Goal: Task Accomplishment & Management: Use online tool/utility

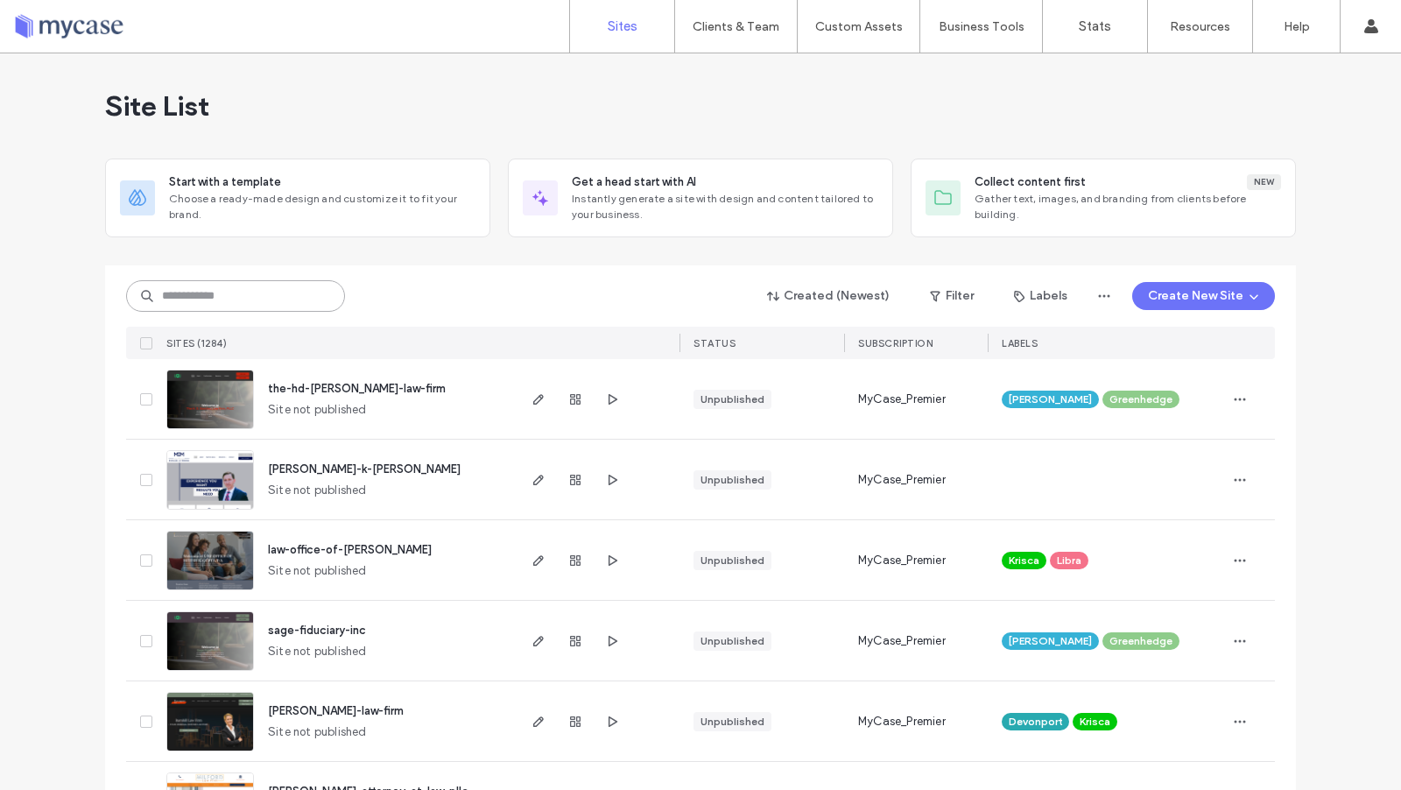
click at [251, 290] on input at bounding box center [235, 296] width 219 height 32
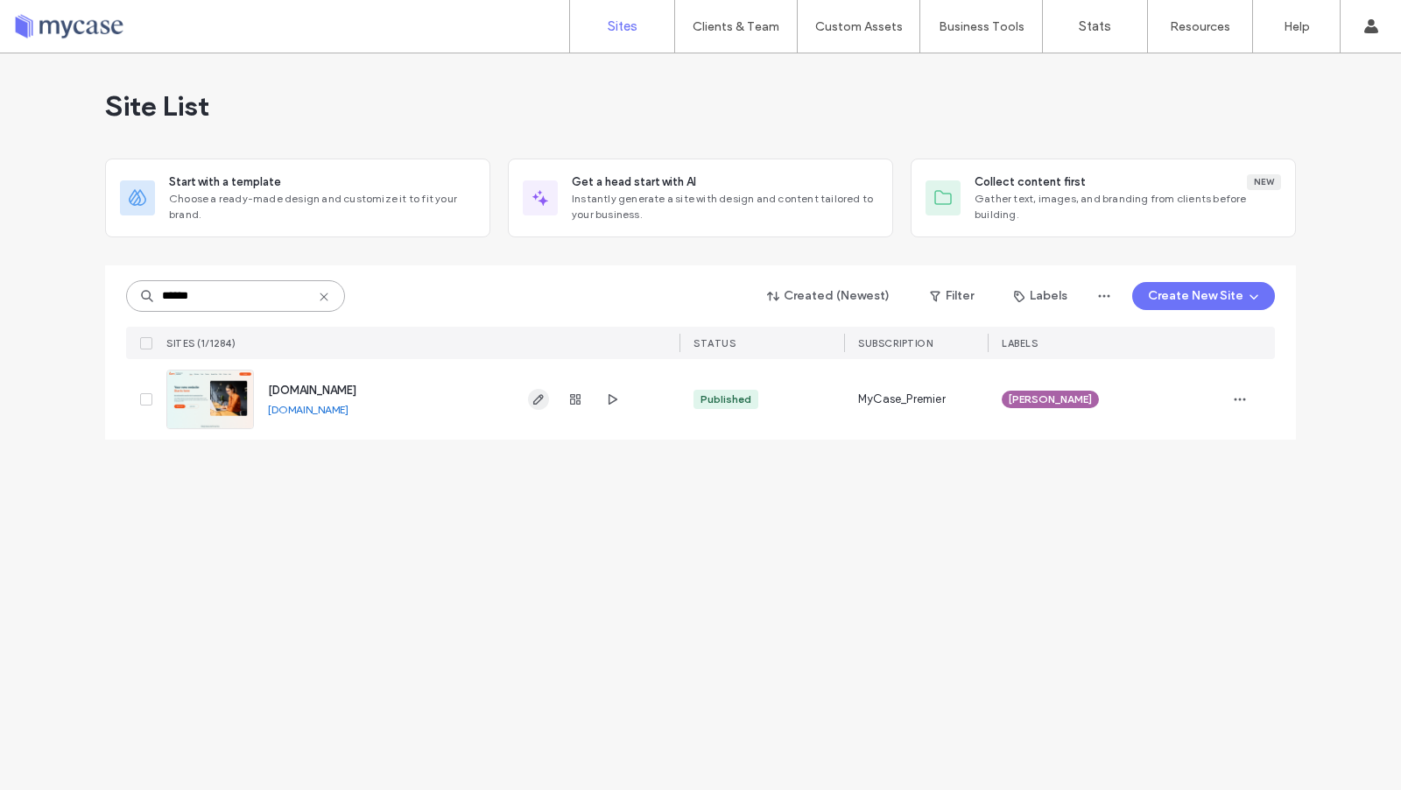
type input "******"
click at [541, 397] on use "button" at bounding box center [538, 399] width 11 height 11
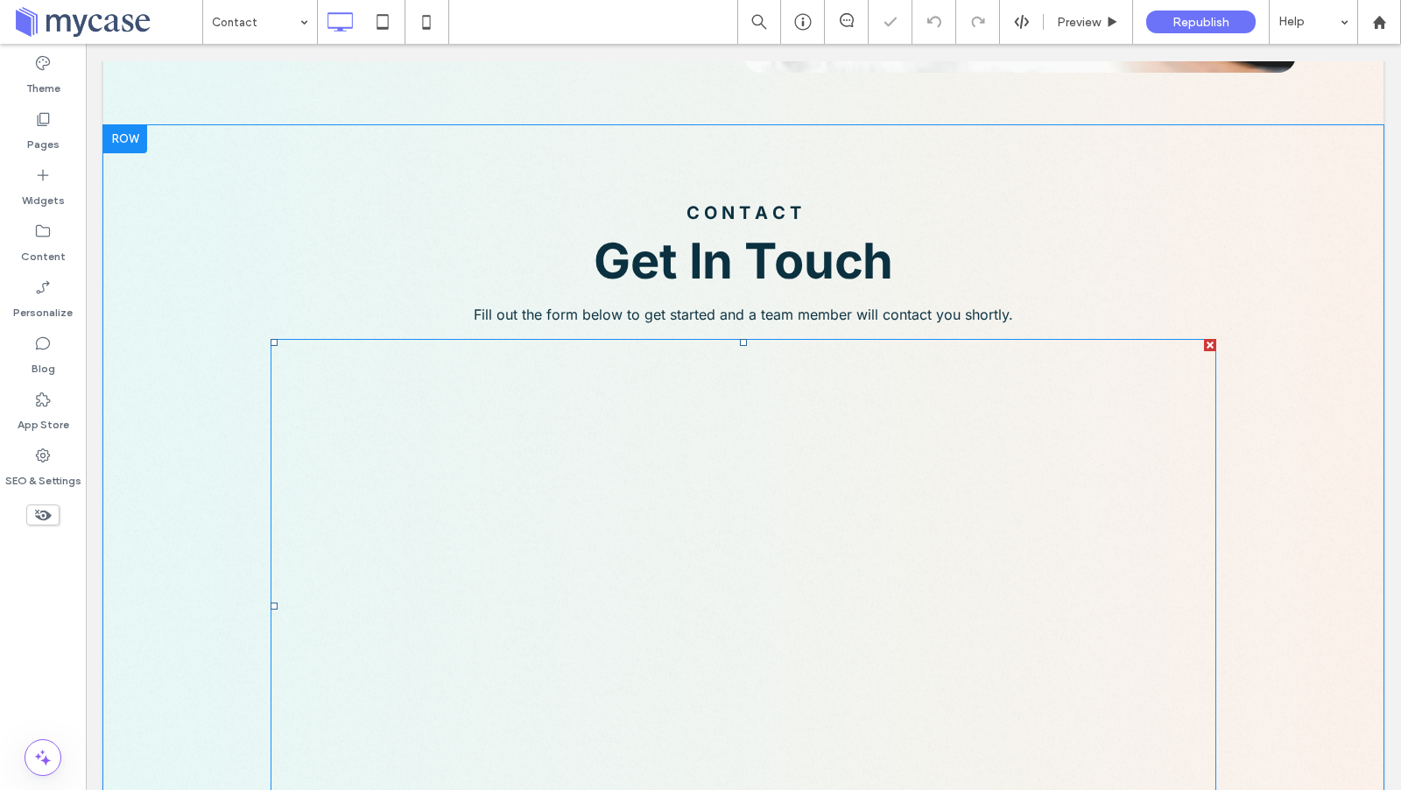
click at [565, 467] on span at bounding box center [742, 606] width 945 height 534
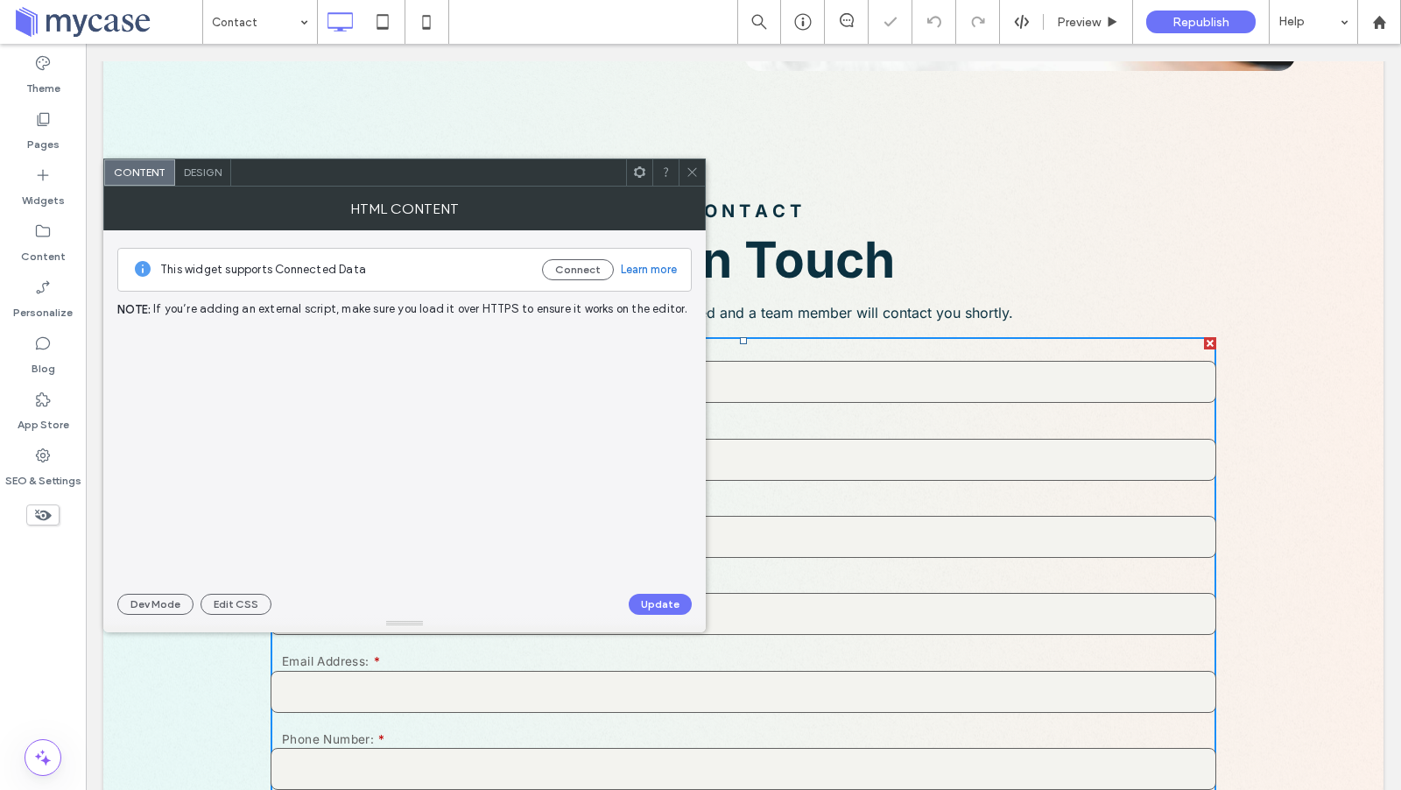
scroll to position [527, 0]
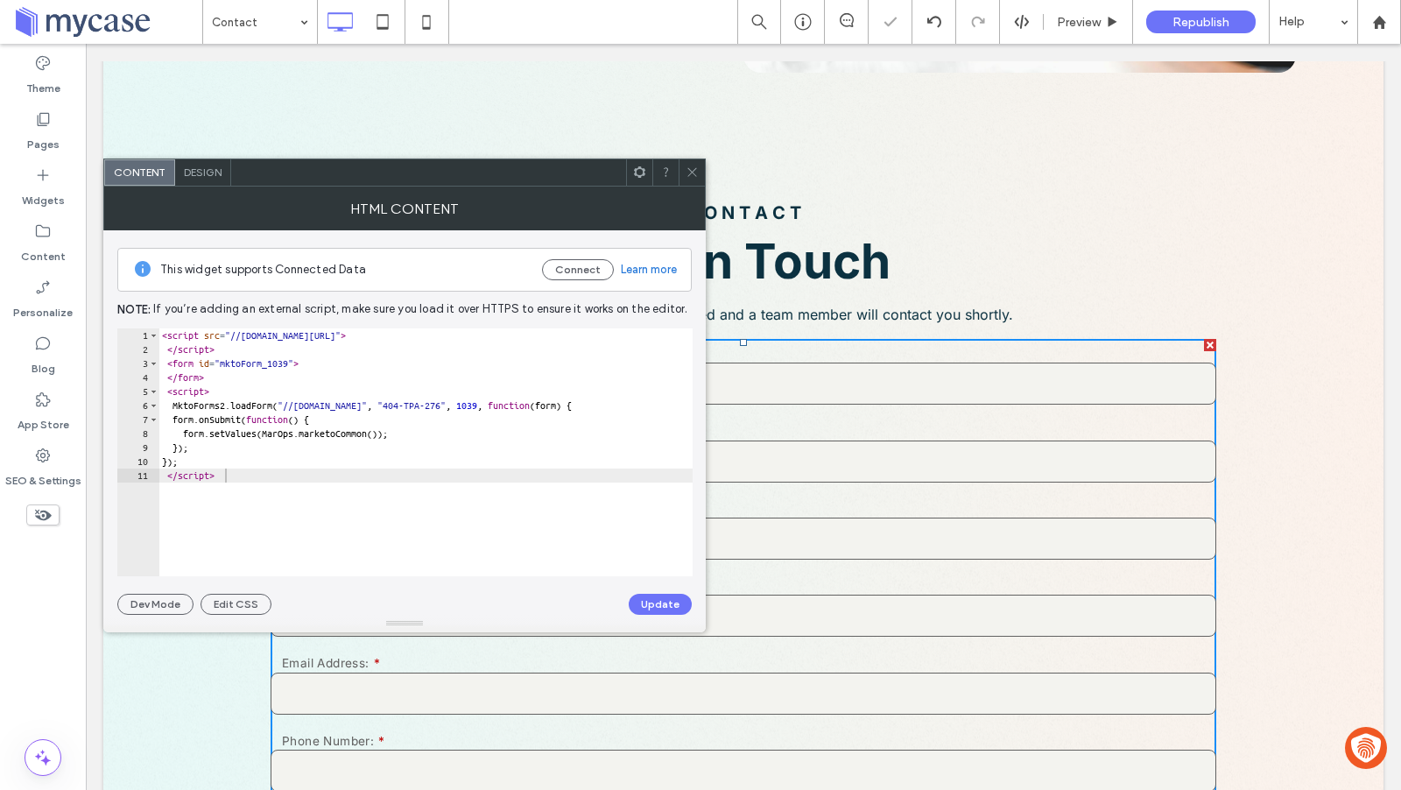
click at [491, 402] on div "< script src = "//404-TPA-276.mktoweb.com/js/forms2/js/forms2.min.js" > </ scri…" at bounding box center [438, 466] width 561 height 277
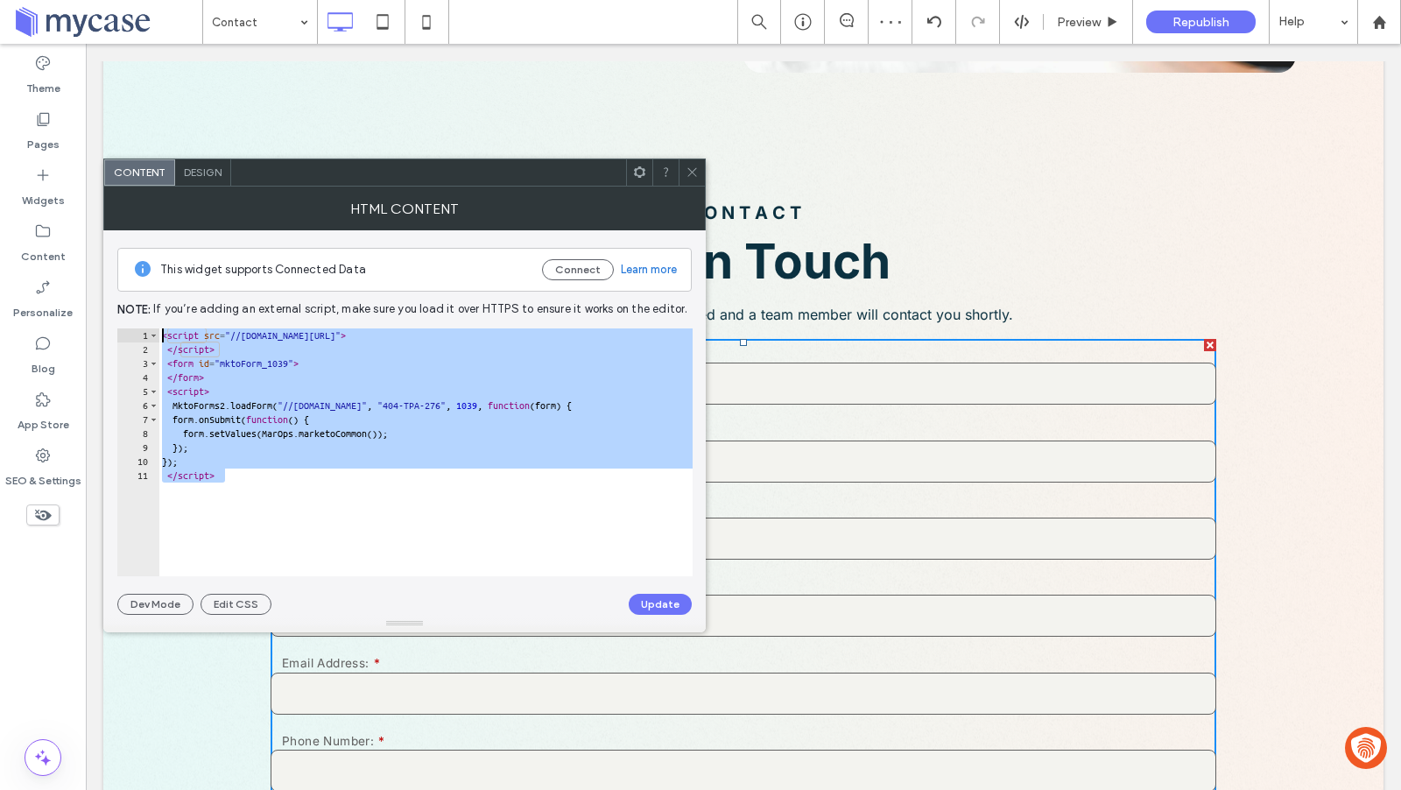
drag, startPoint x: 263, startPoint y: 489, endPoint x: 115, endPoint y: 304, distance: 237.3
click at [115, 304] on div "**********" at bounding box center [404, 422] width 602 height 384
type textarea "**********"
click at [696, 169] on icon at bounding box center [691, 171] width 13 height 13
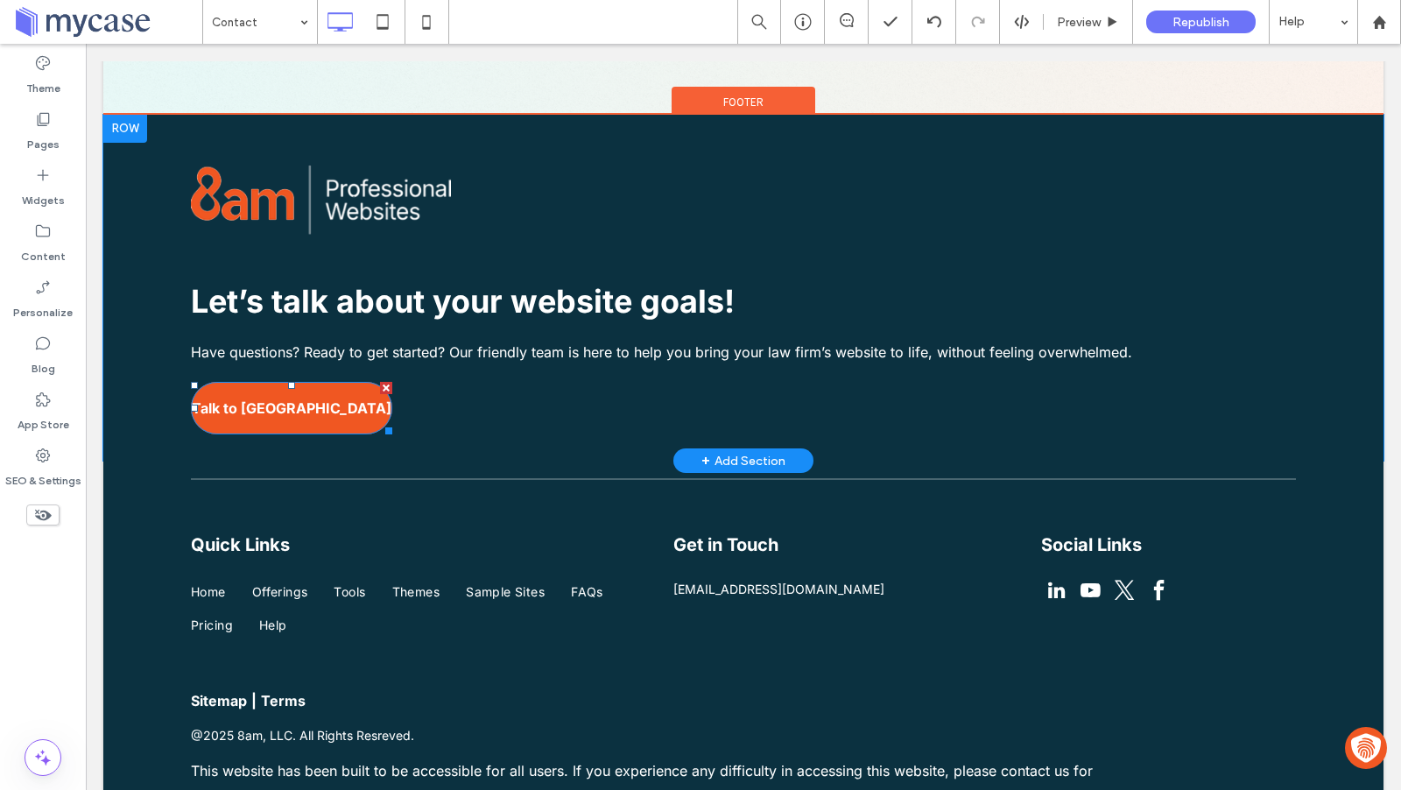
click at [358, 399] on link "Talk to us" at bounding box center [291, 408] width 201 height 53
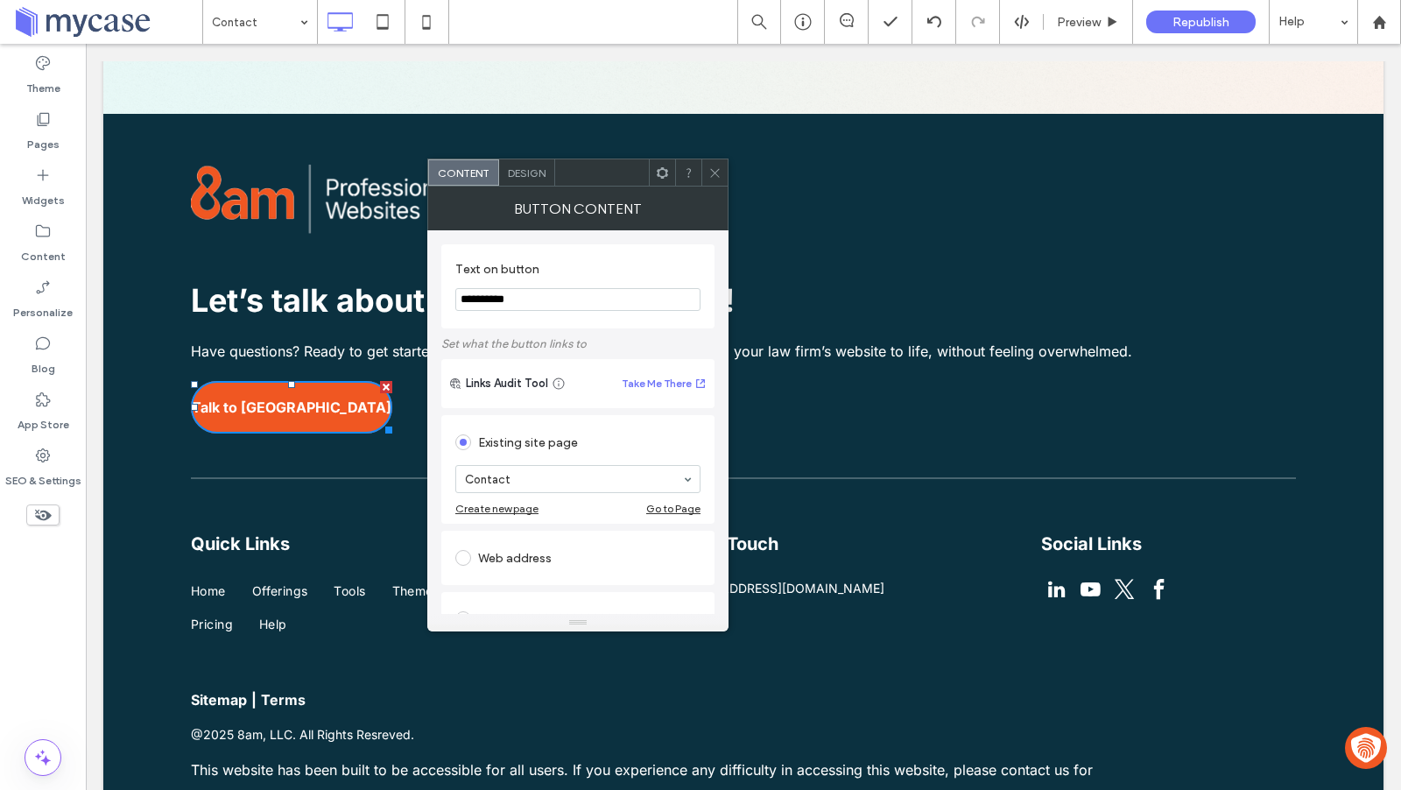
click at [536, 169] on span "Design" at bounding box center [527, 172] width 38 height 13
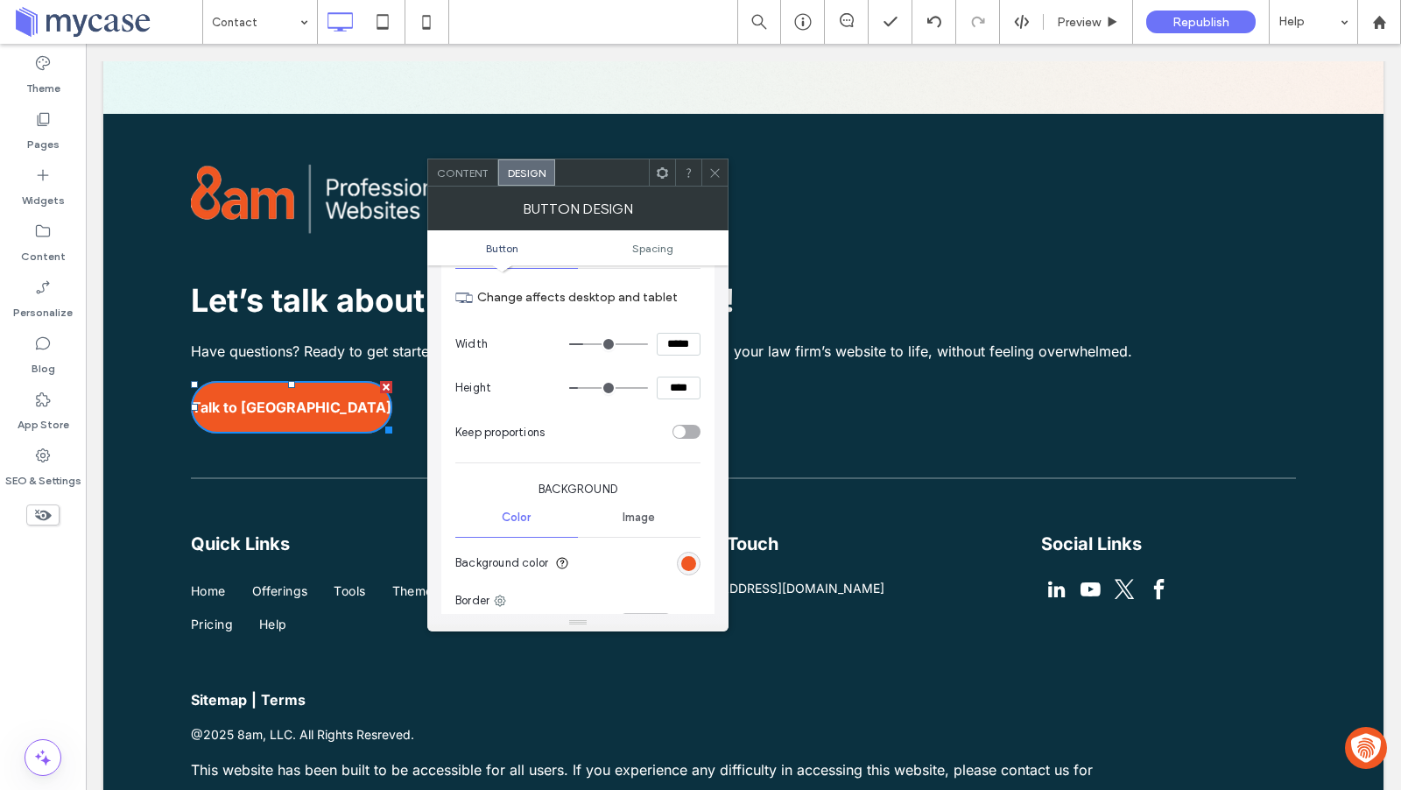
scroll to position [329, 0]
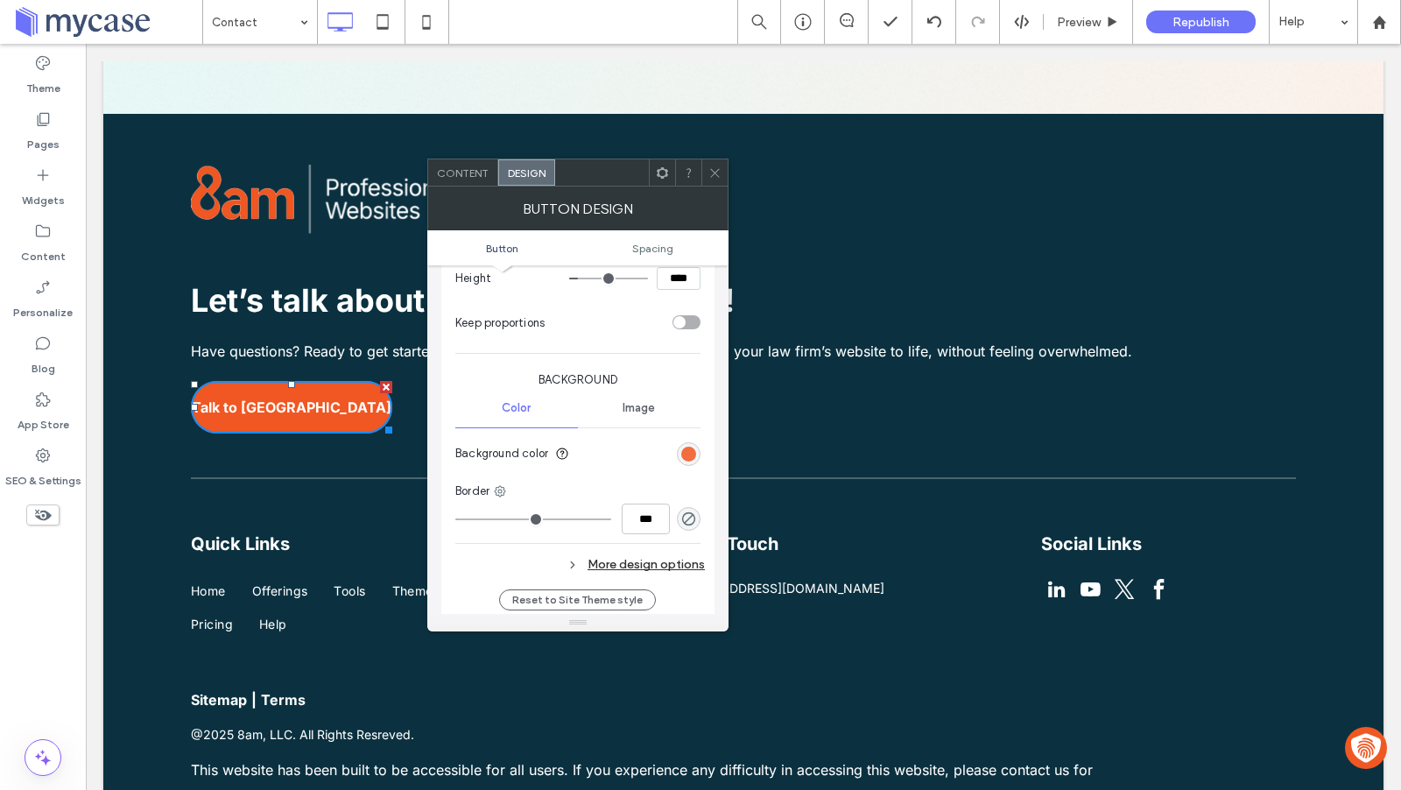
click at [681, 446] on div "rgb(240, 87, 34)" at bounding box center [688, 453] width 15 height 15
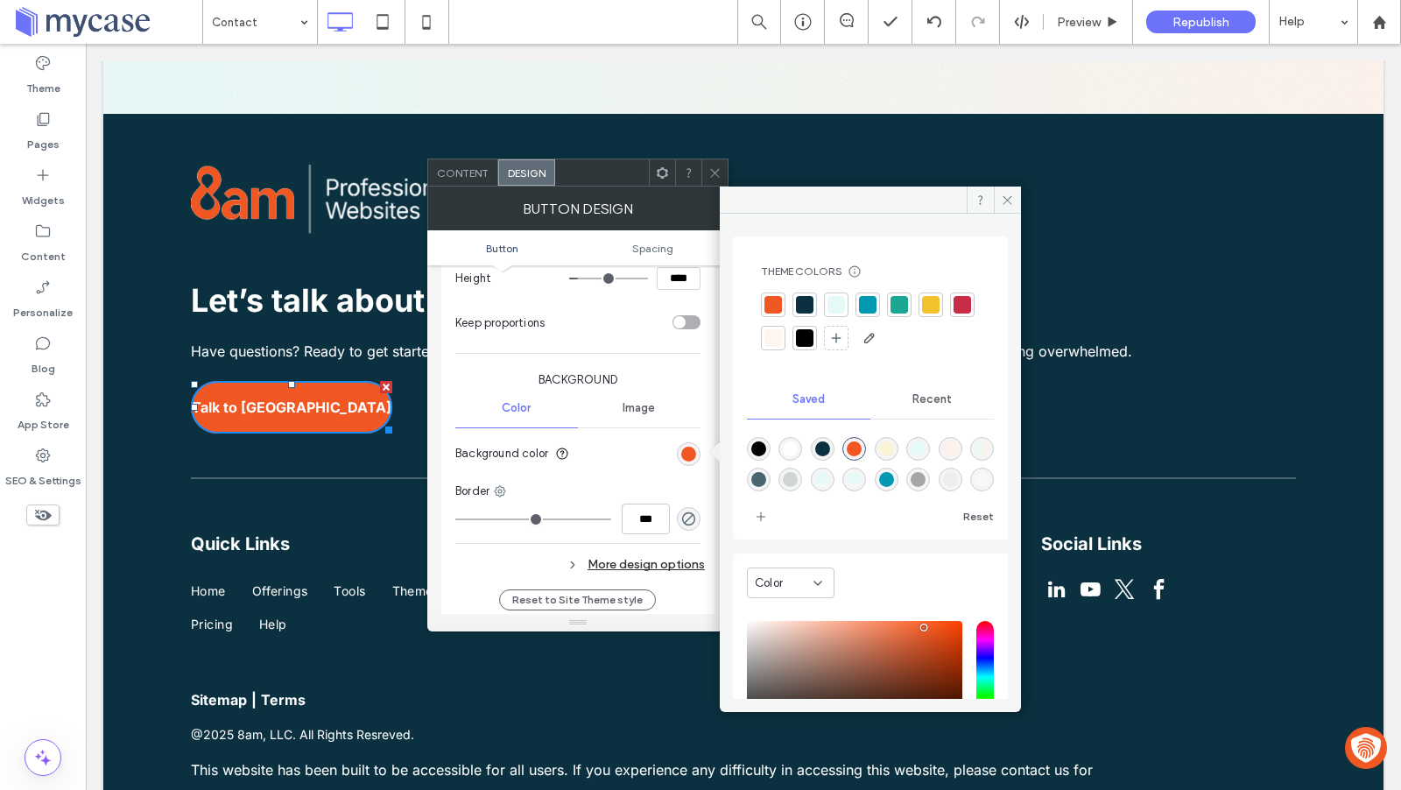
scroll to position [145, 0]
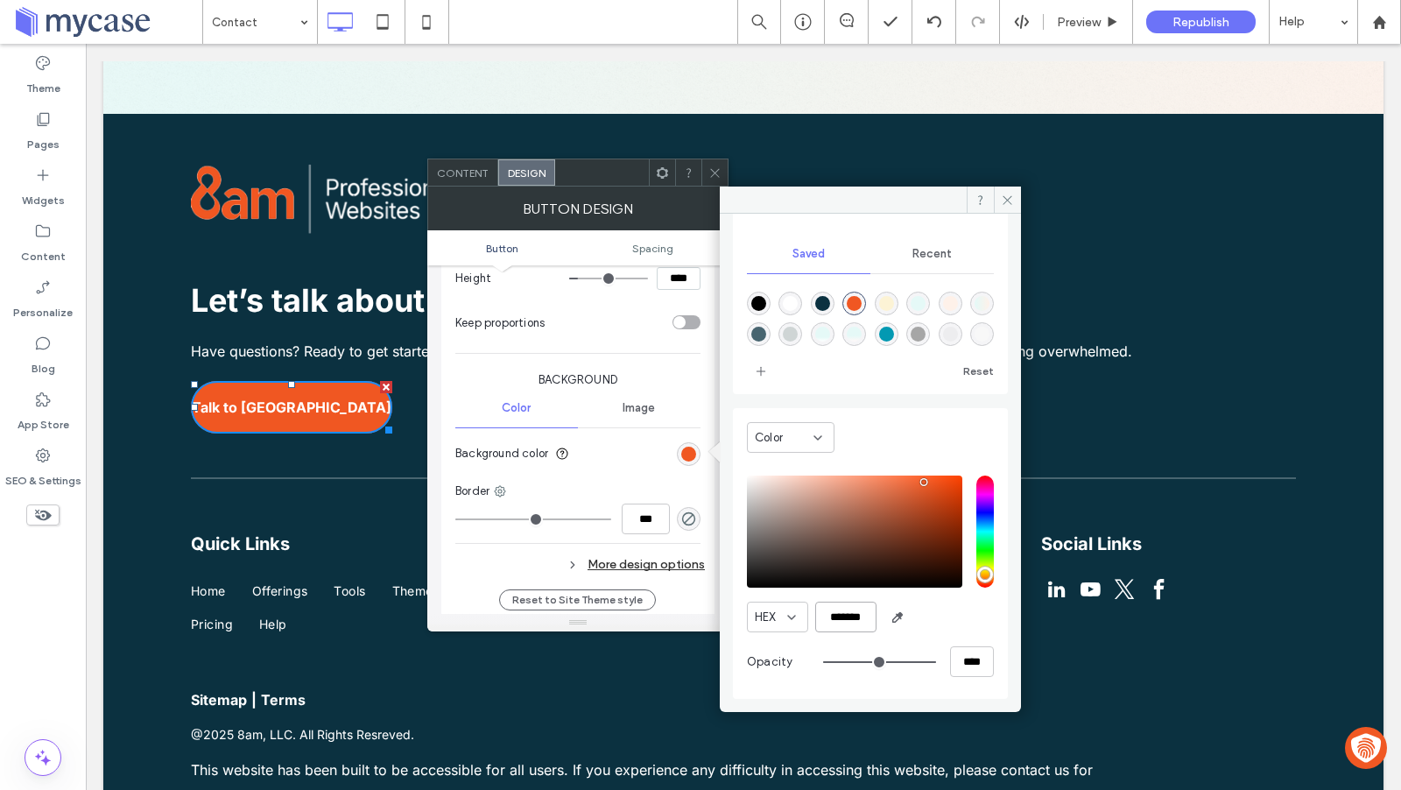
click at [867, 628] on input "*******" at bounding box center [845, 616] width 61 height 31
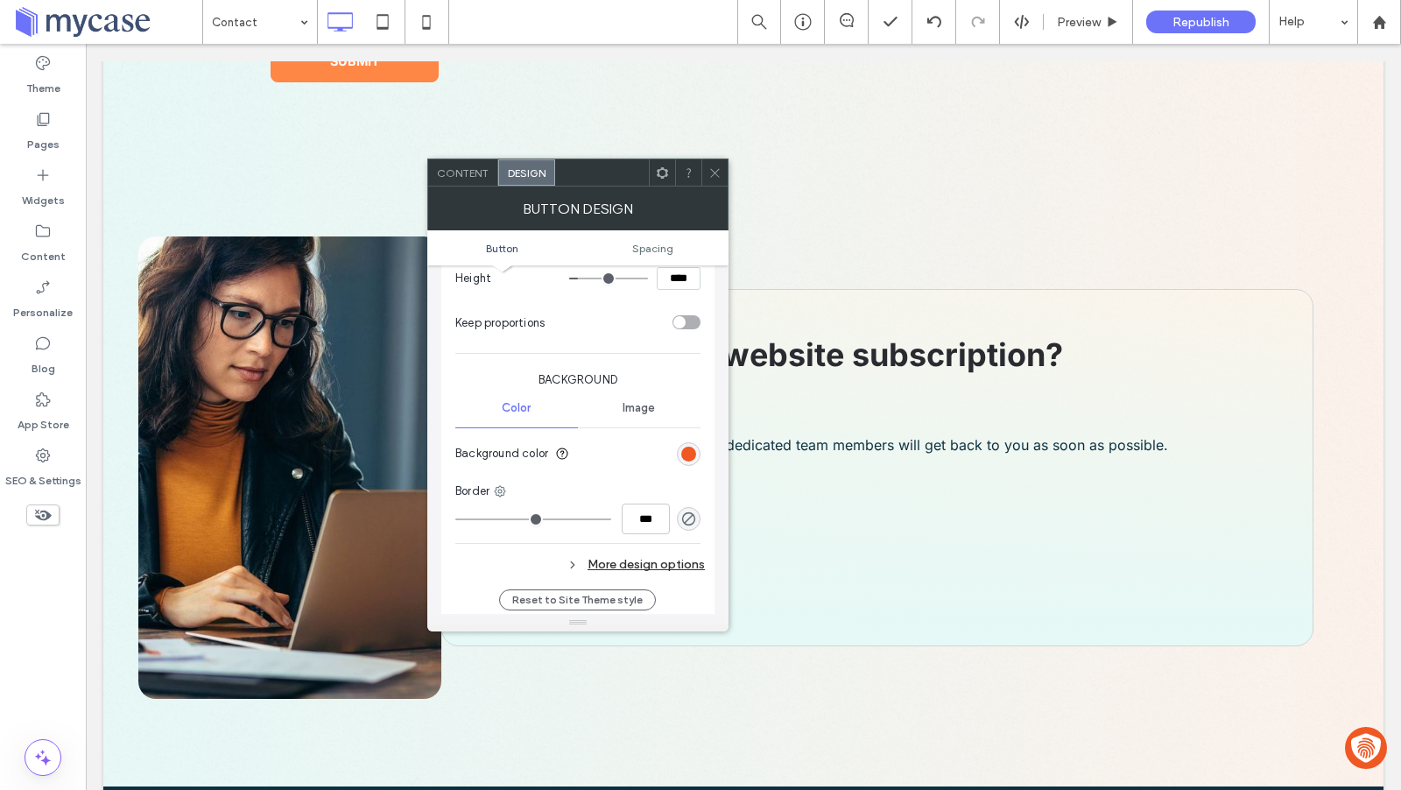
scroll to position [987, 0]
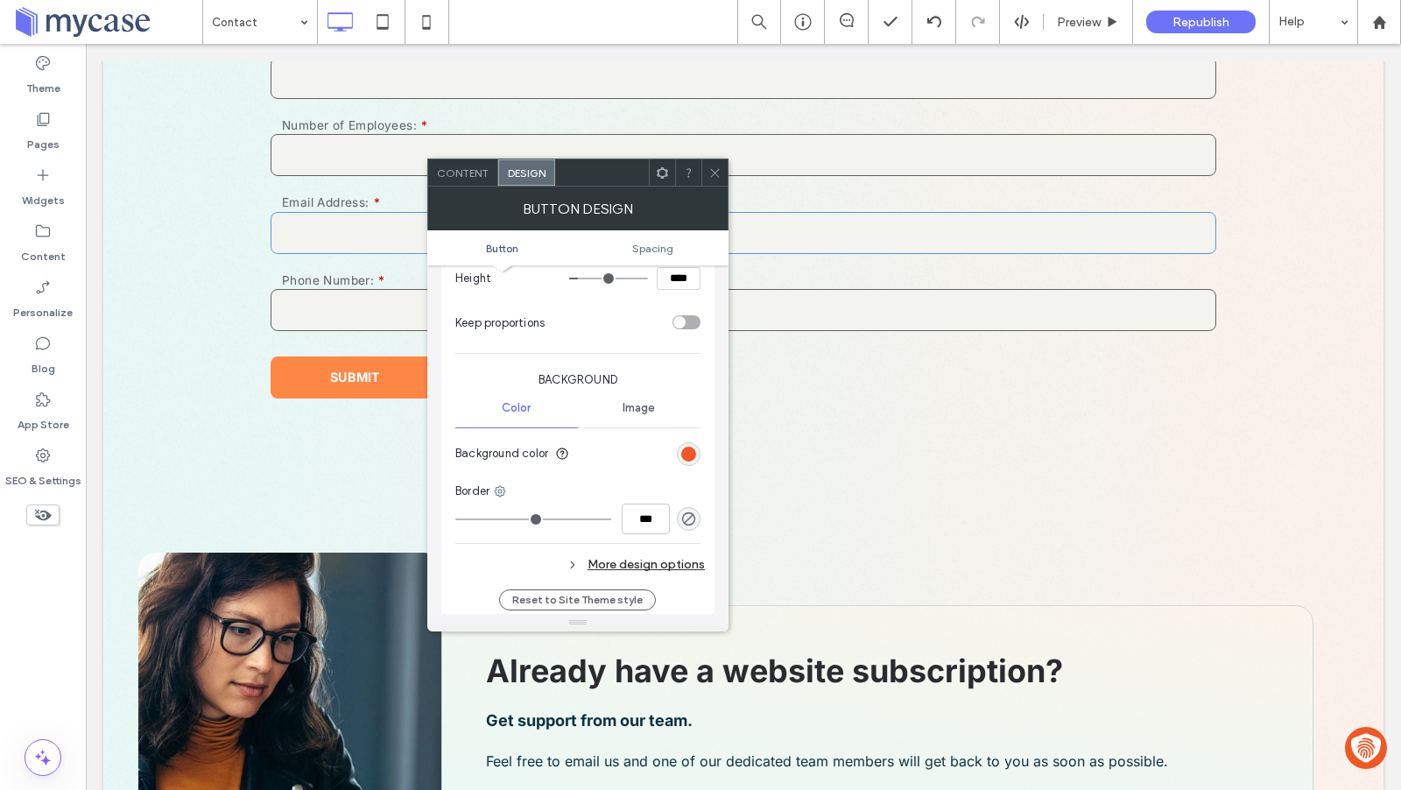
click at [342, 233] on input "* Email Address:" at bounding box center [742, 233] width 945 height 42
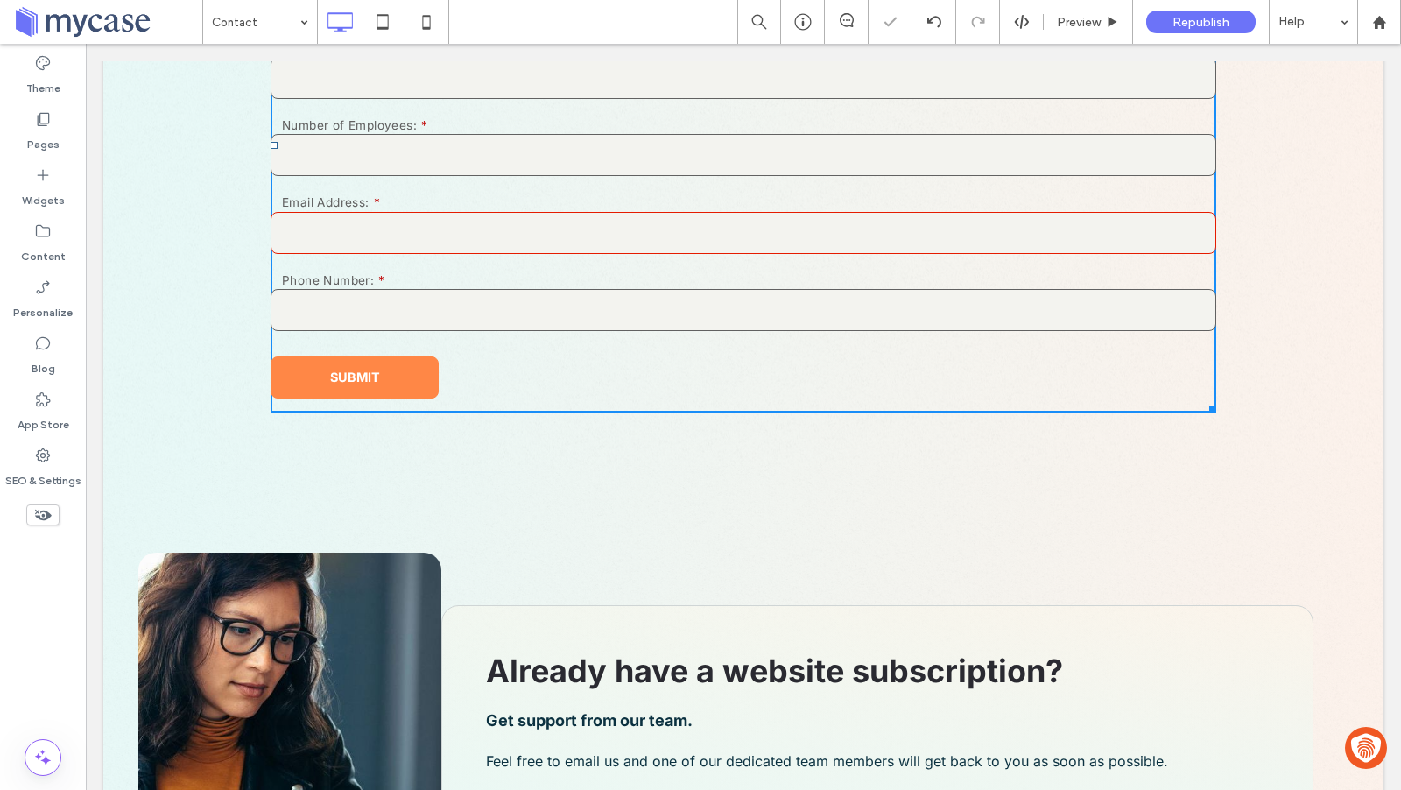
click at [415, 207] on div "* Email Address:" at bounding box center [742, 221] width 945 height 68
click at [452, 189] on div "* Email Address:" at bounding box center [742, 221] width 945 height 68
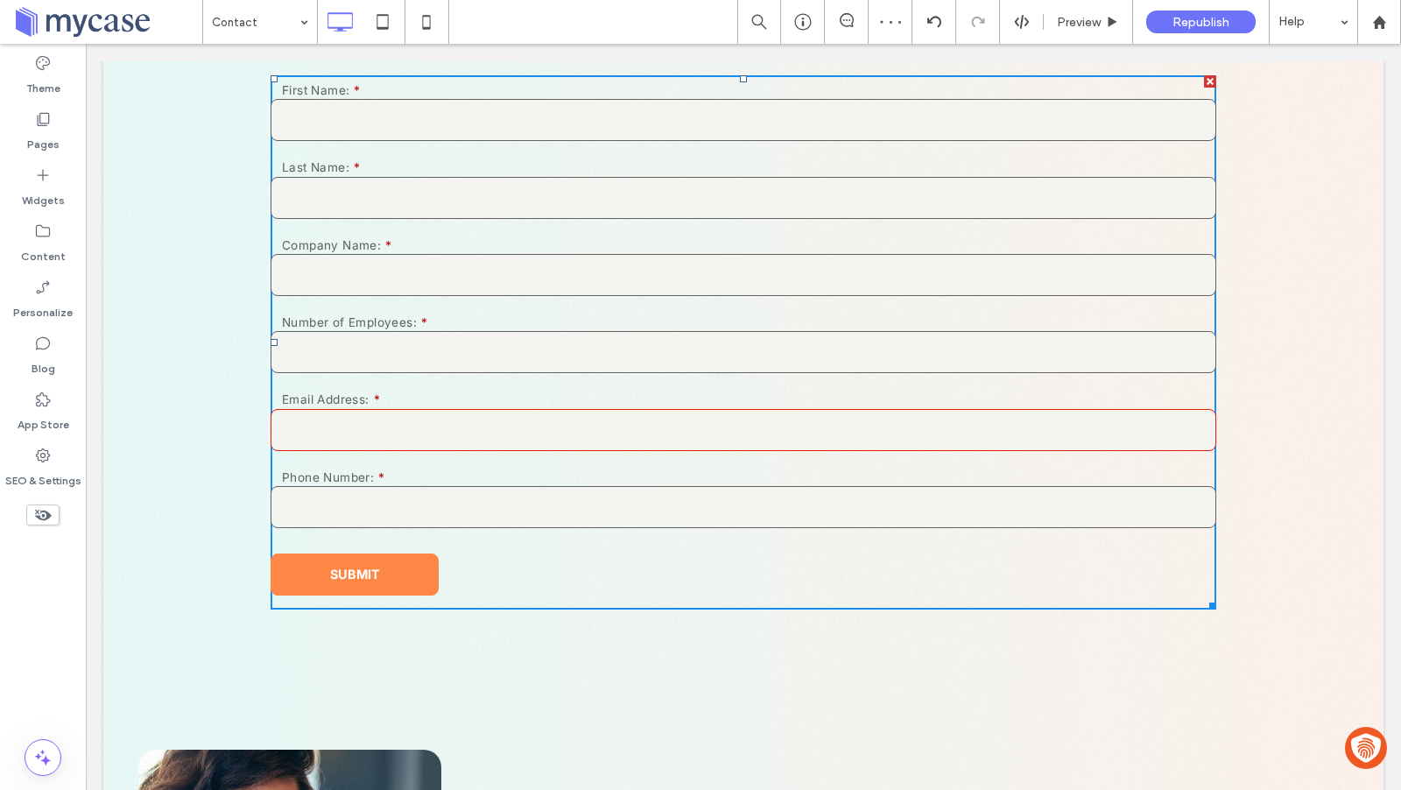
scroll to position [662, 0]
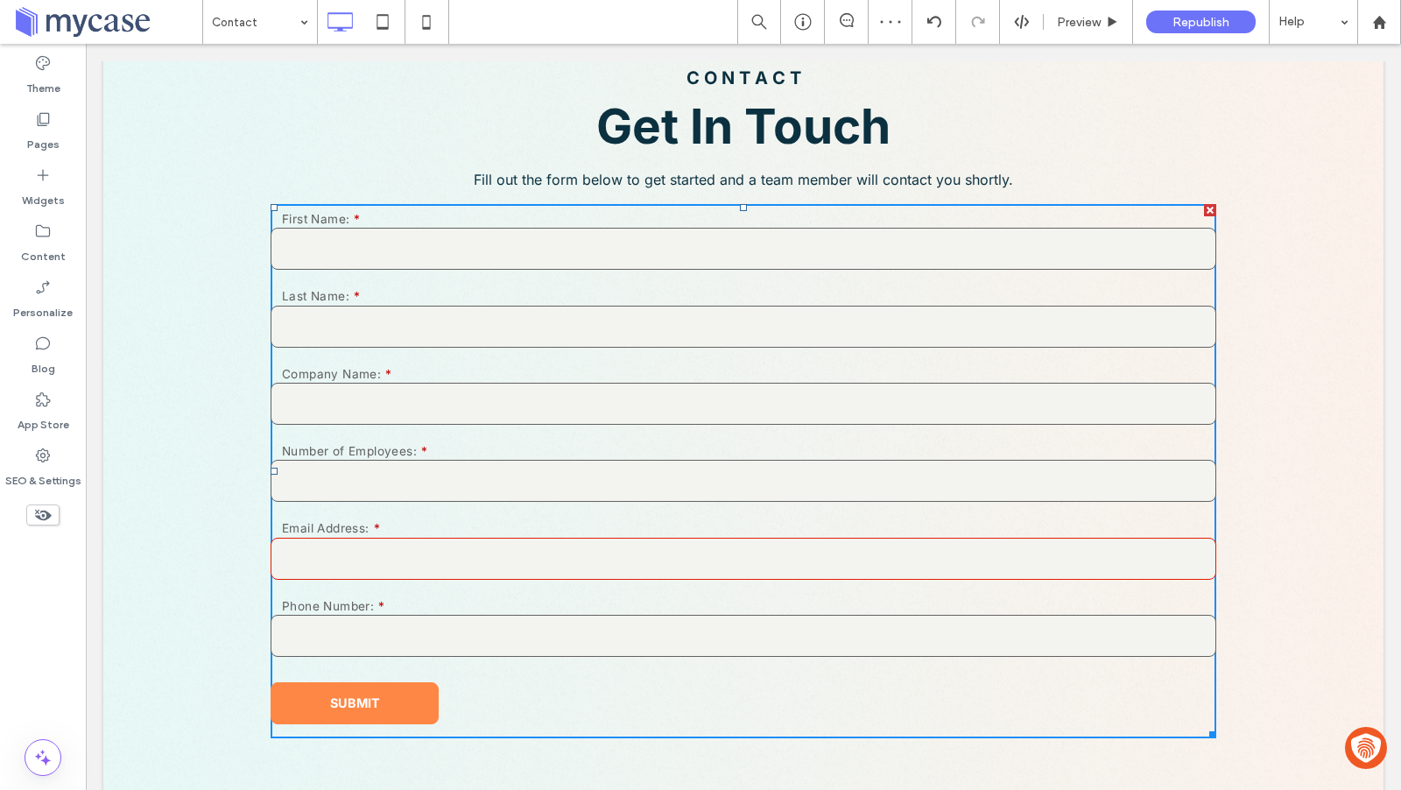
click at [695, 213] on div "* First Name:" at bounding box center [742, 238] width 945 height 68
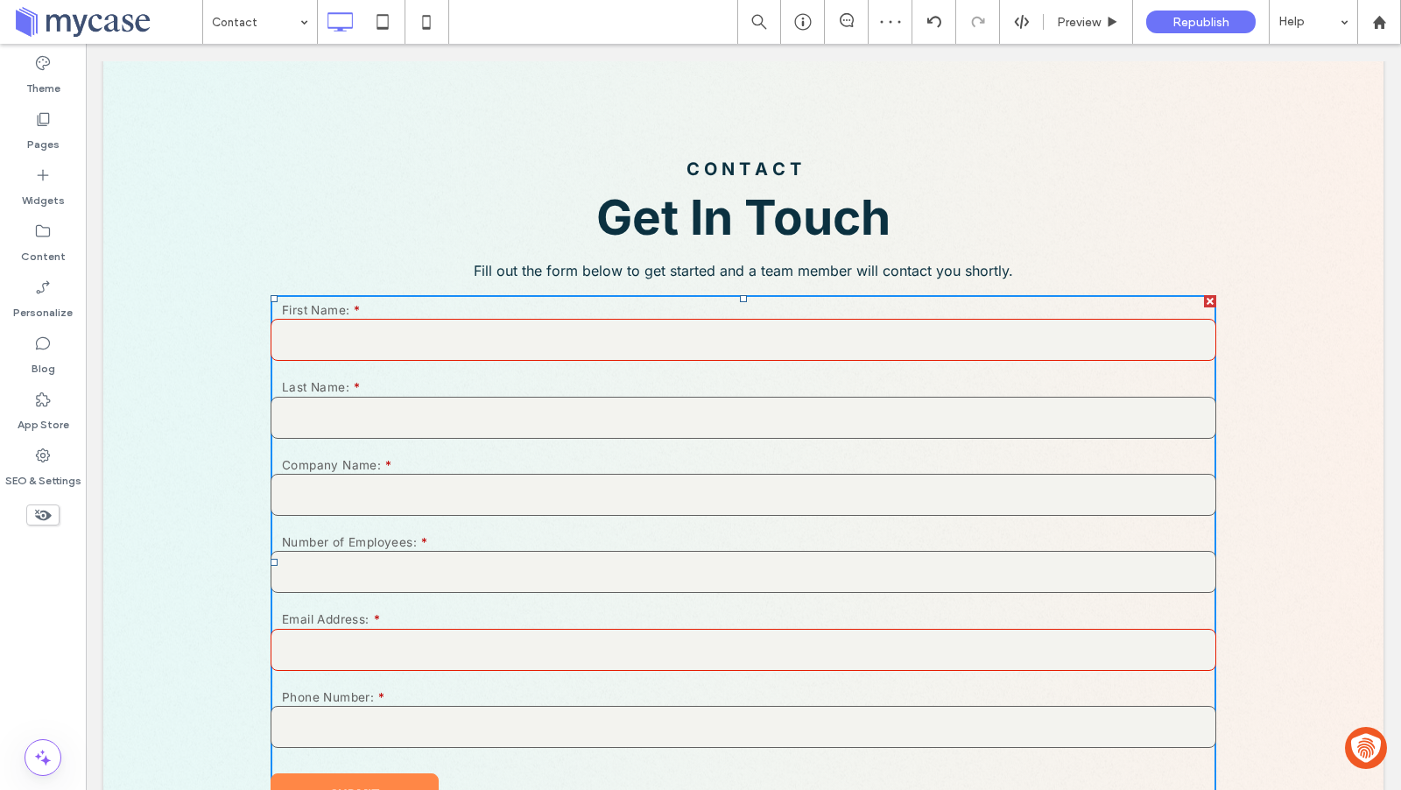
scroll to position [549, 0]
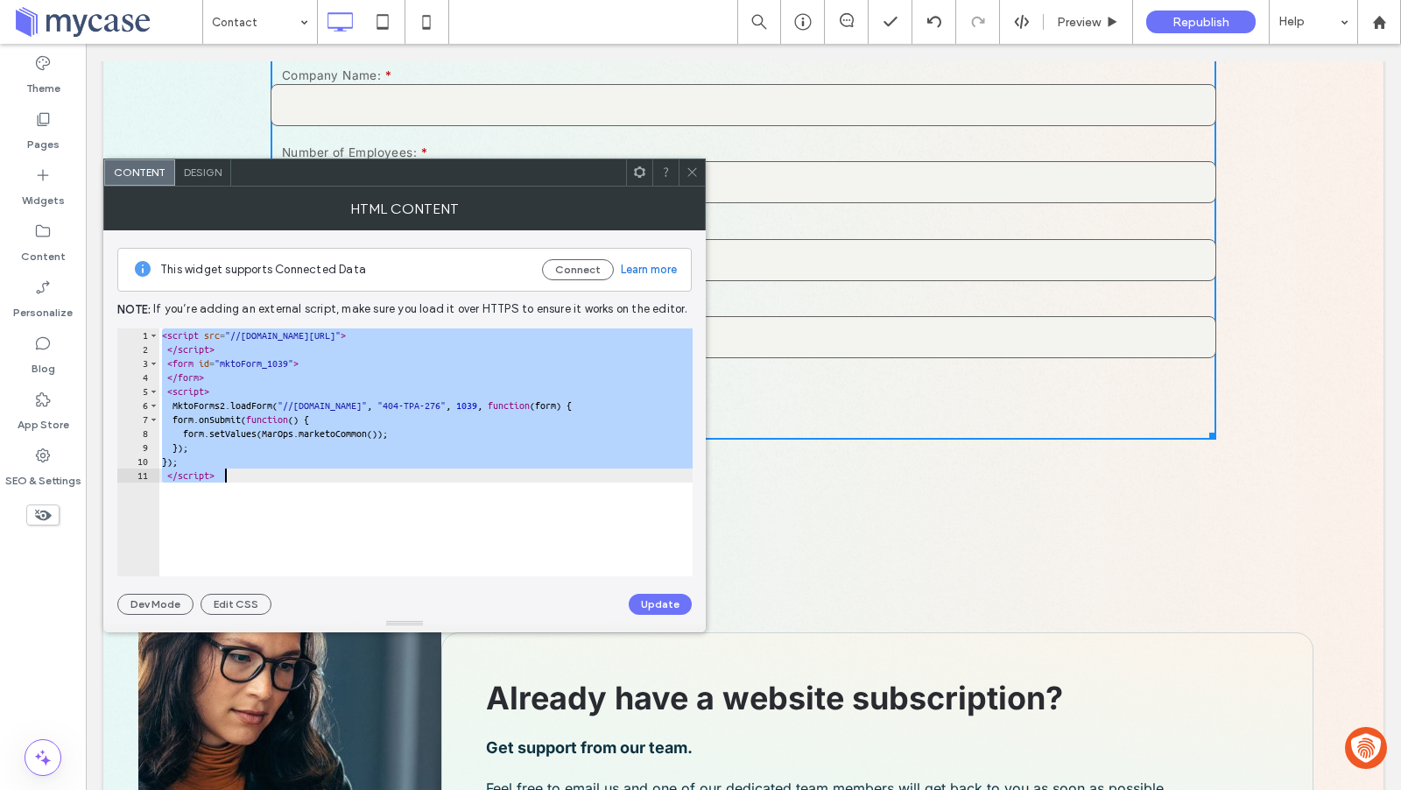
scroll to position [962, 0]
